Goal: Transaction & Acquisition: Purchase product/service

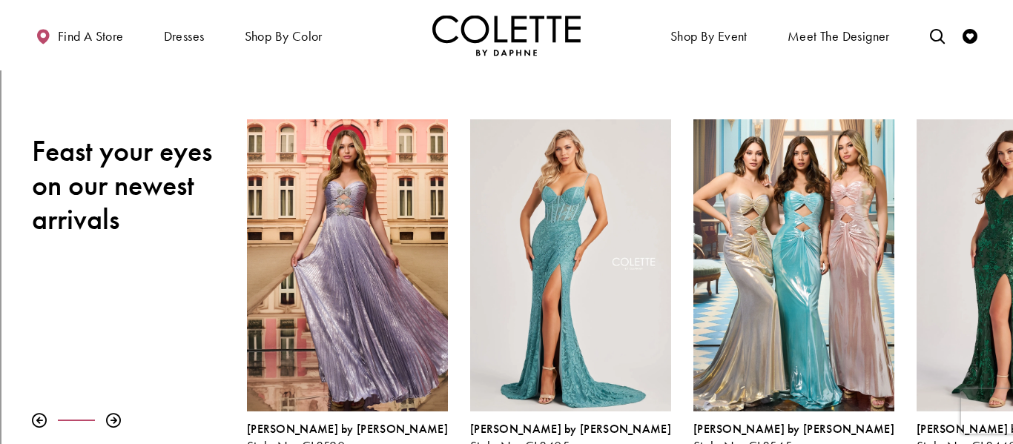
scroll to position [167, 0]
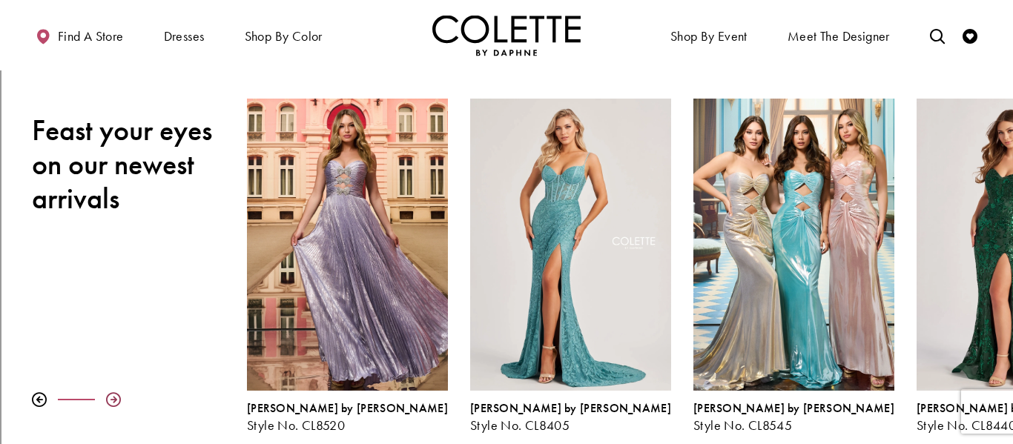
click at [112, 399] on div at bounding box center [113, 399] width 15 height 15
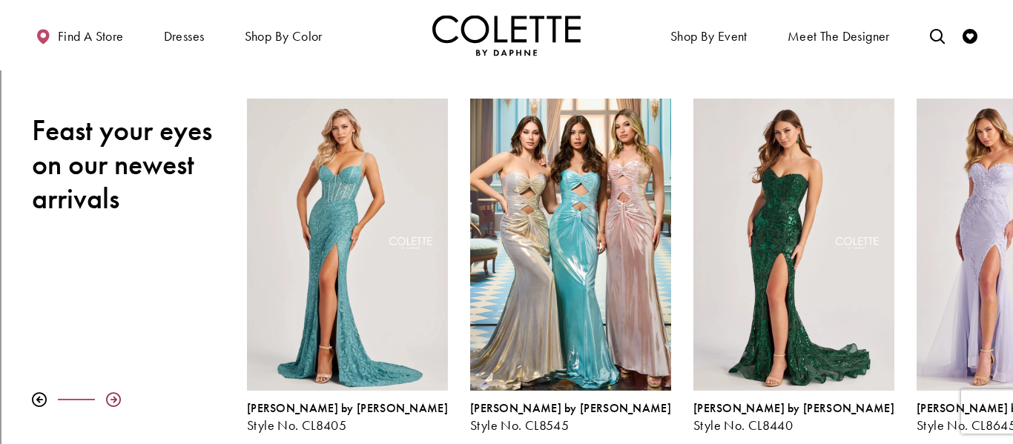
click at [112, 399] on div at bounding box center [113, 399] width 15 height 15
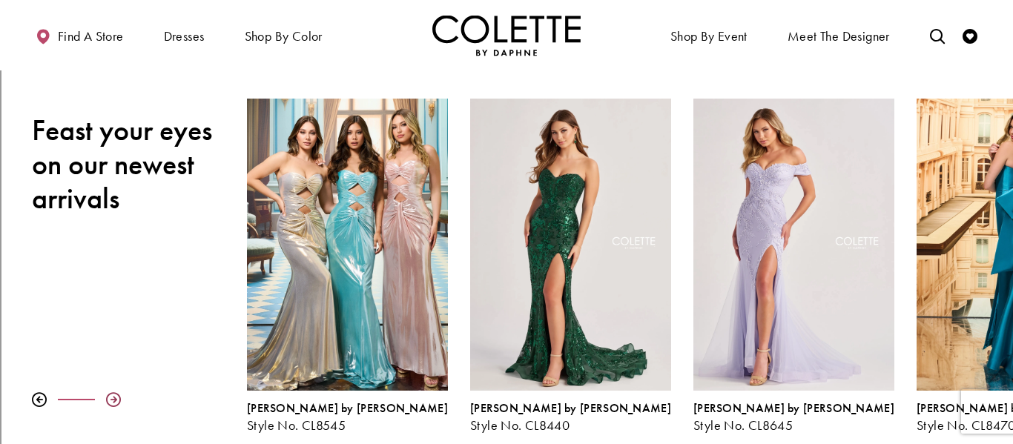
click at [112, 399] on div at bounding box center [113, 399] width 15 height 15
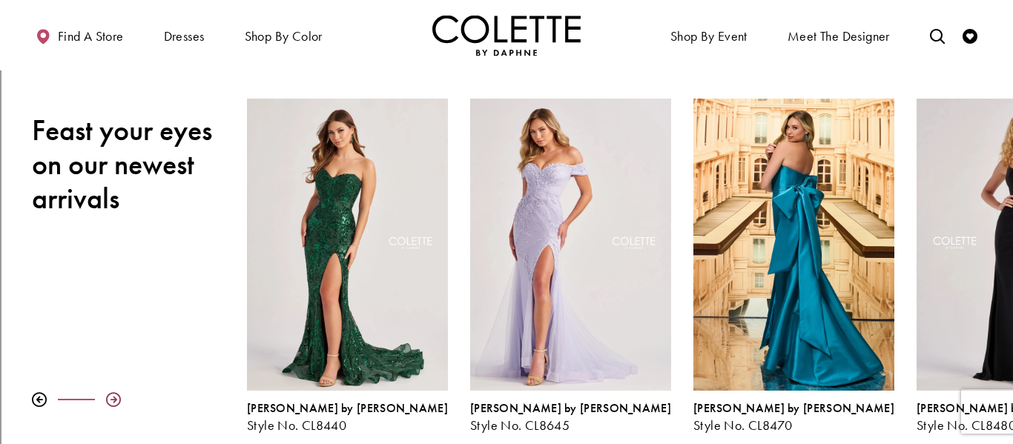
click at [112, 399] on div at bounding box center [113, 399] width 15 height 15
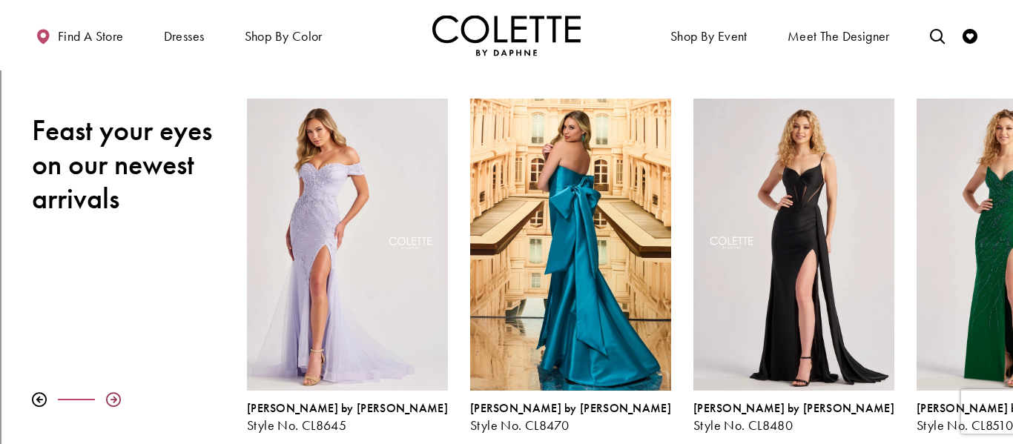
click at [112, 399] on div at bounding box center [113, 399] width 15 height 15
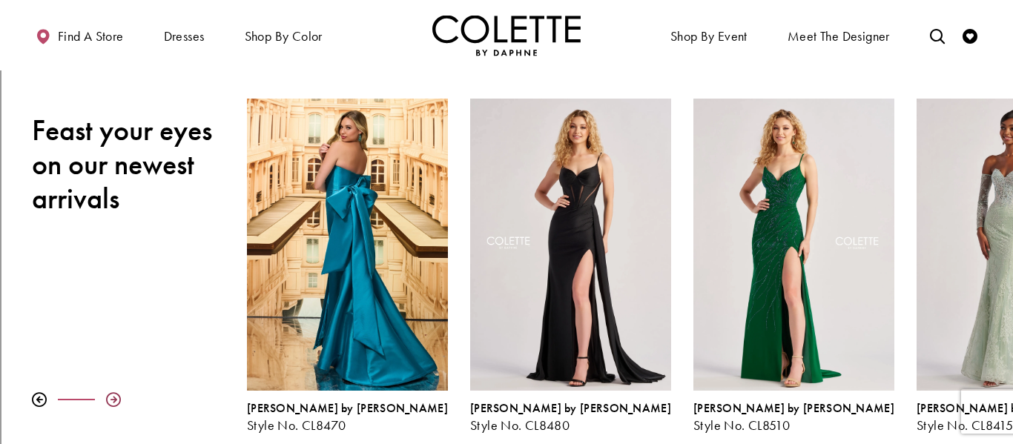
click at [112, 399] on div at bounding box center [113, 399] width 15 height 15
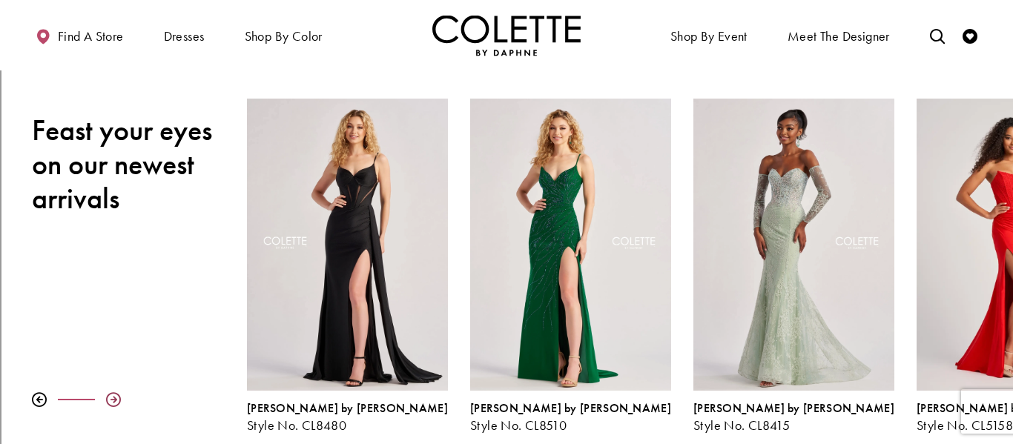
click at [112, 399] on div at bounding box center [113, 399] width 15 height 15
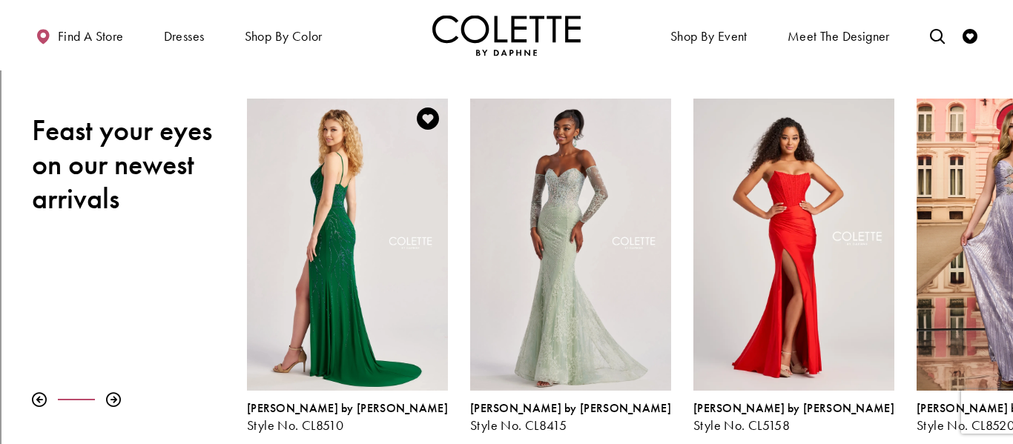
click at [364, 225] on div "Visit Colette by Daphne Style No. CL8510 Page" at bounding box center [347, 245] width 201 height 292
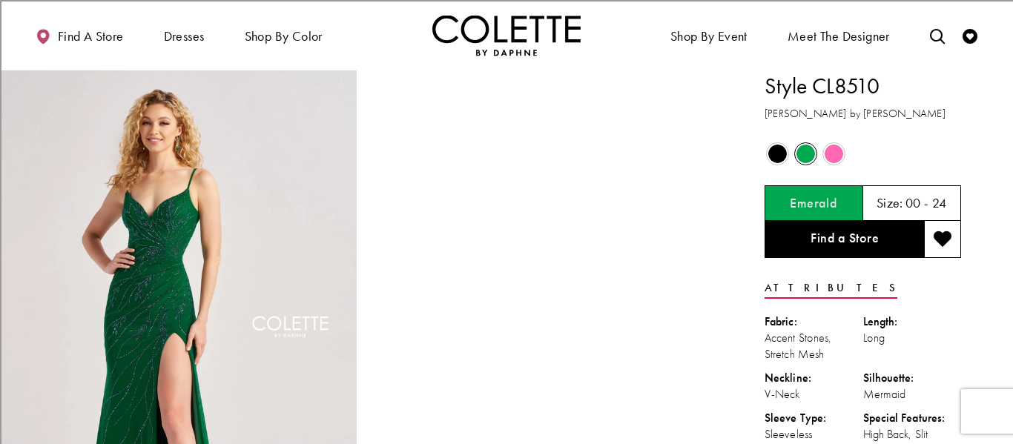
click at [777, 157] on span "Product color controls state depends on size chosen" at bounding box center [778, 154] width 19 height 19
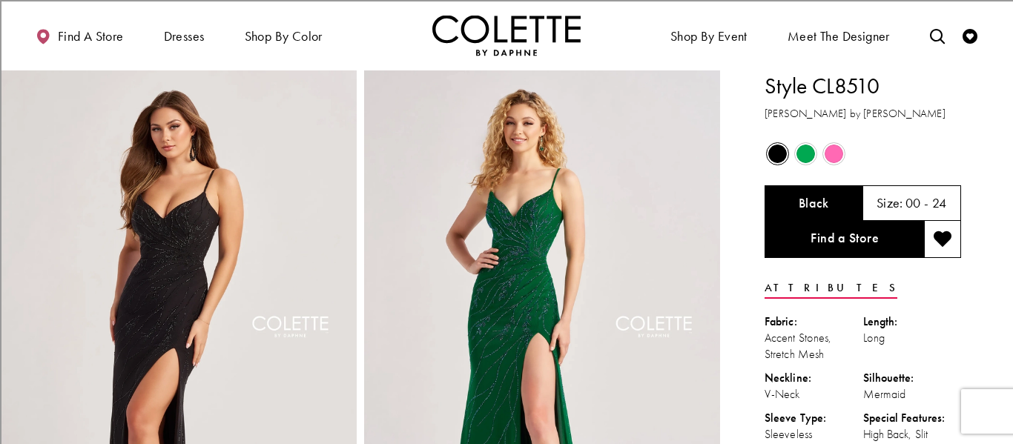
click at [831, 154] on span "Product color controls state depends on size chosen" at bounding box center [834, 154] width 19 height 19
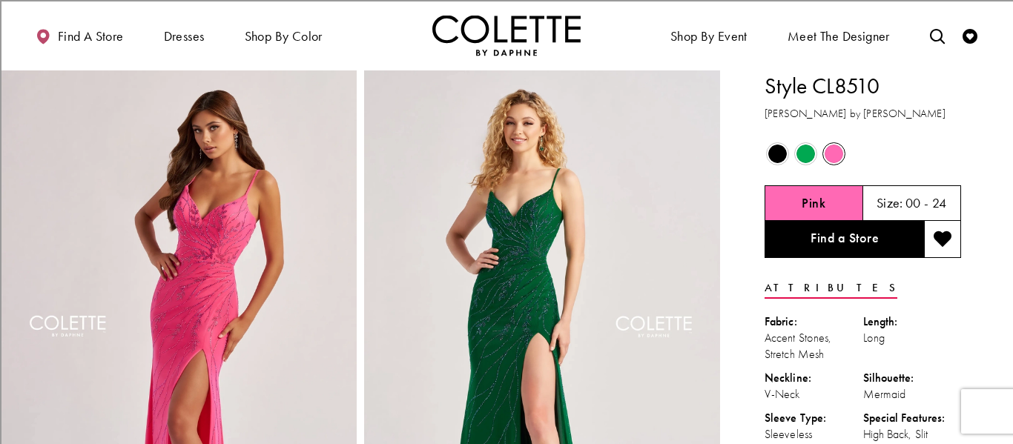
click at [803, 154] on span "Product color controls state depends on size chosen" at bounding box center [806, 154] width 19 height 19
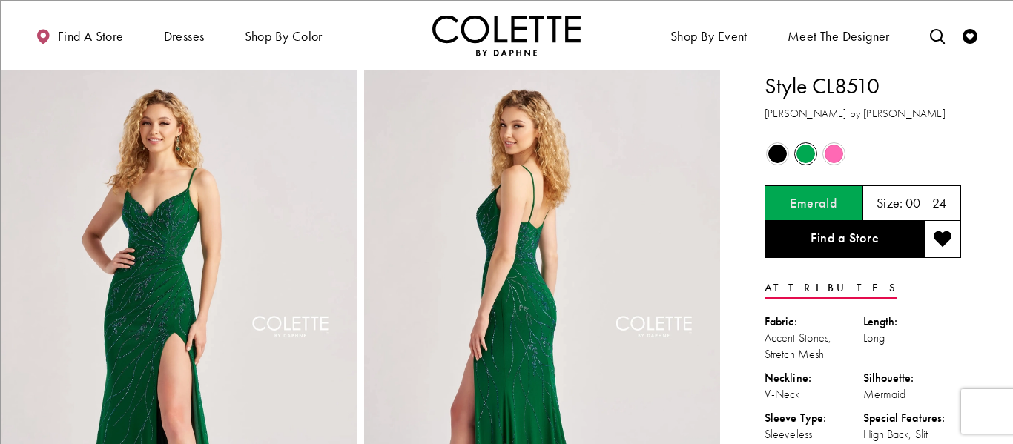
click at [907, 197] on h5 "00 - 24" at bounding box center [927, 203] width 42 height 15
click at [942, 245] on icon "Add to wishlist" at bounding box center [943, 240] width 19 height 18
